Goal: Task Accomplishment & Management: Use online tool/utility

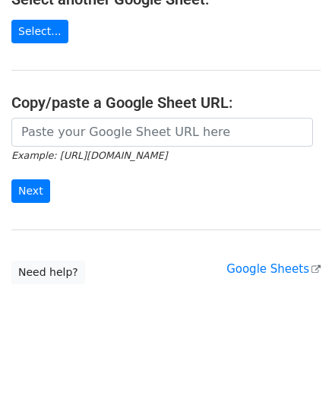
scroll to position [199, 0]
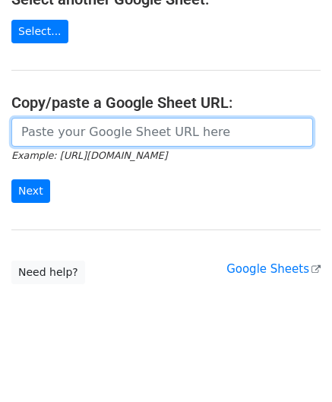
click at [82, 122] on input "url" at bounding box center [162, 132] width 302 height 29
paste input "[URL][DOMAIN_NAME]"
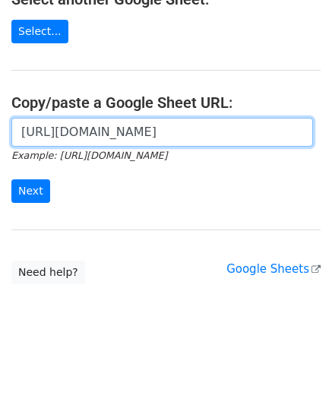
scroll to position [0, 321]
type input "[URL][DOMAIN_NAME]"
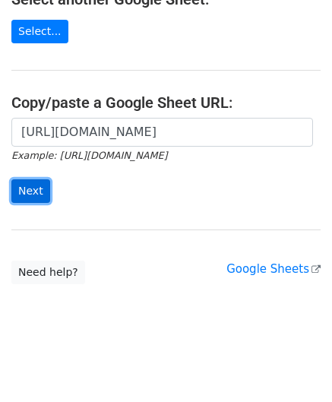
scroll to position [0, 0]
click at [32, 191] on input "Next" at bounding box center [30, 191] width 39 height 24
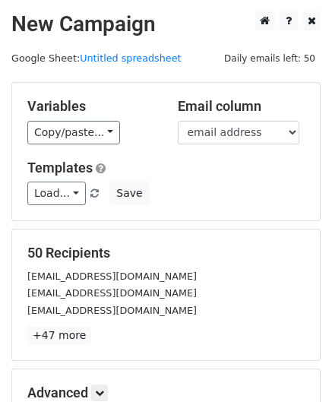
scroll to position [185, 0]
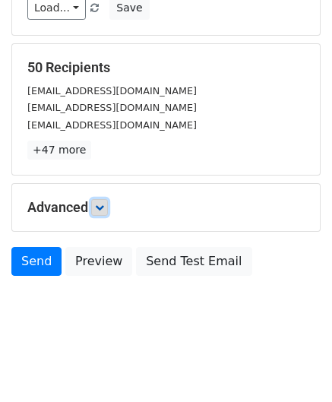
click at [104, 207] on icon at bounding box center [99, 207] width 9 height 9
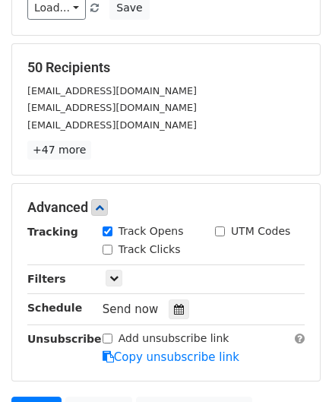
drag, startPoint x: 166, startPoint y: 302, endPoint x: 160, endPoint y: 266, distance: 36.4
click at [169, 302] on div at bounding box center [179, 309] width 21 height 20
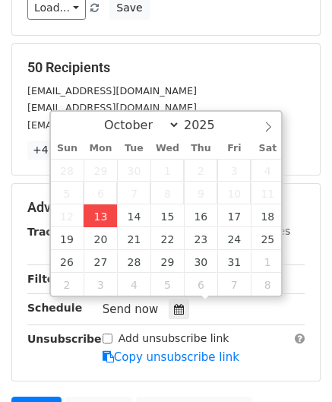
type input "2025-10-13 12:00"
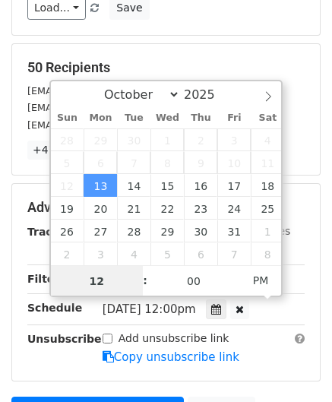
paste input "Hour"
type input "2"
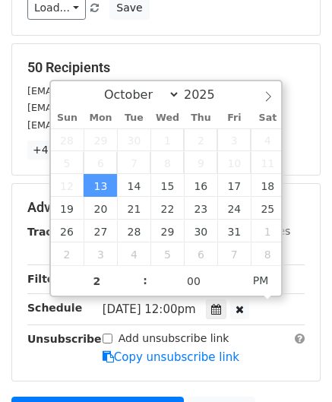
type input "2025-10-13 14:00"
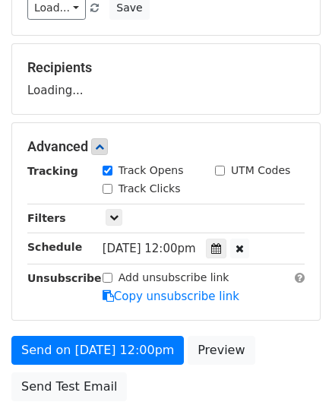
scroll to position [287, 0]
